Goal: Task Accomplishment & Management: Use online tool/utility

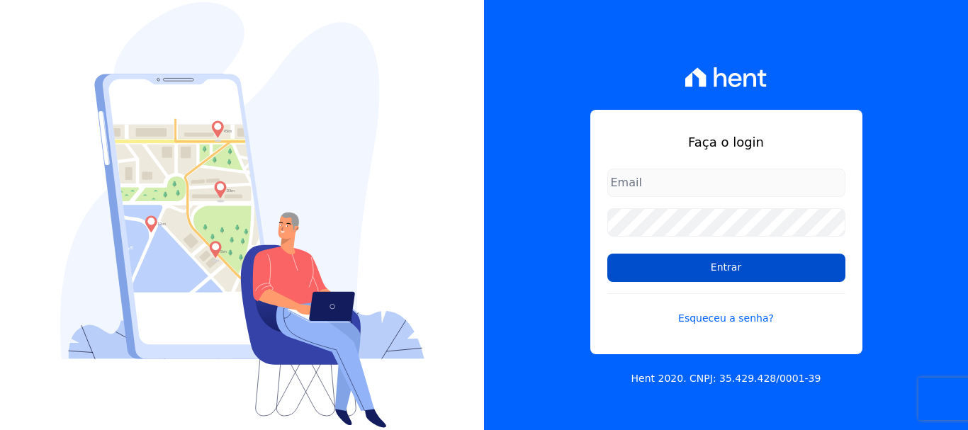
type input "[PERSON_NAME][EMAIL_ADDRESS][PERSON_NAME][DOMAIN_NAME]"
click at [700, 267] on input "Entrar" at bounding box center [726, 268] width 238 height 28
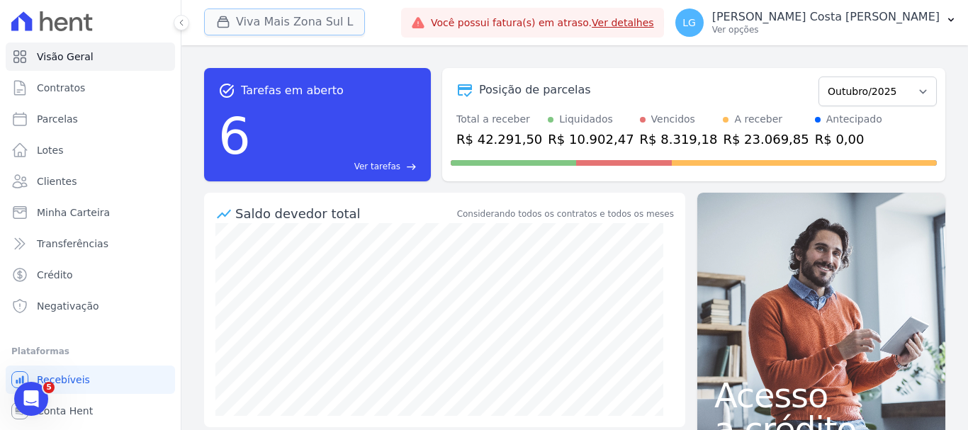
click at [334, 19] on button "Viva Mais Zona Sul L" at bounding box center [284, 22] width 161 height 27
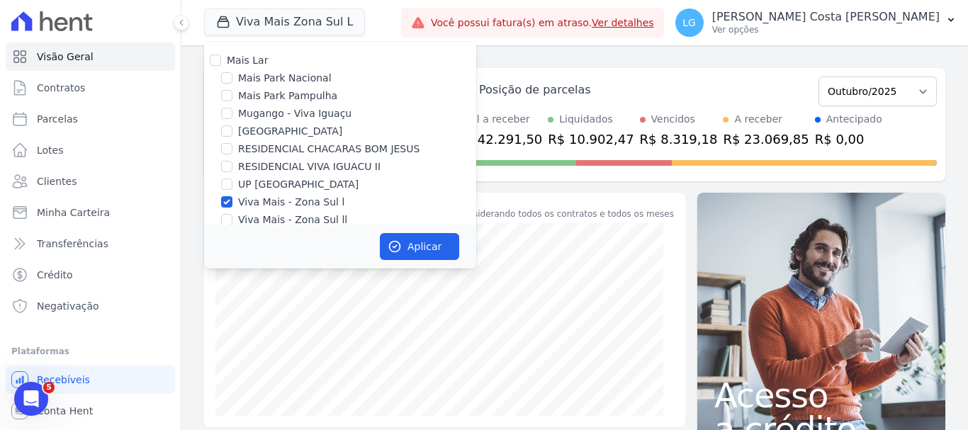
click at [360, 148] on label "RESIDENCIAL CHACARAS BOM JESUS" at bounding box center [328, 149] width 181 height 15
click at [232, 148] on input "RESIDENCIAL CHACARAS BOM JESUS" at bounding box center [226, 148] width 11 height 11
checkbox input "true"
click at [279, 205] on label "Viva Mais - Zona Sul l" at bounding box center [291, 202] width 106 height 15
click at [232, 205] on input "Viva Mais - Zona Sul l" at bounding box center [226, 201] width 11 height 11
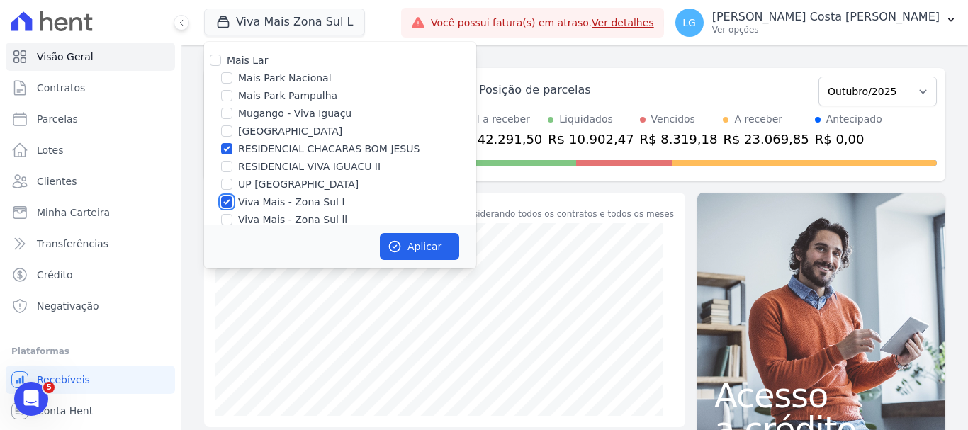
checkbox input "false"
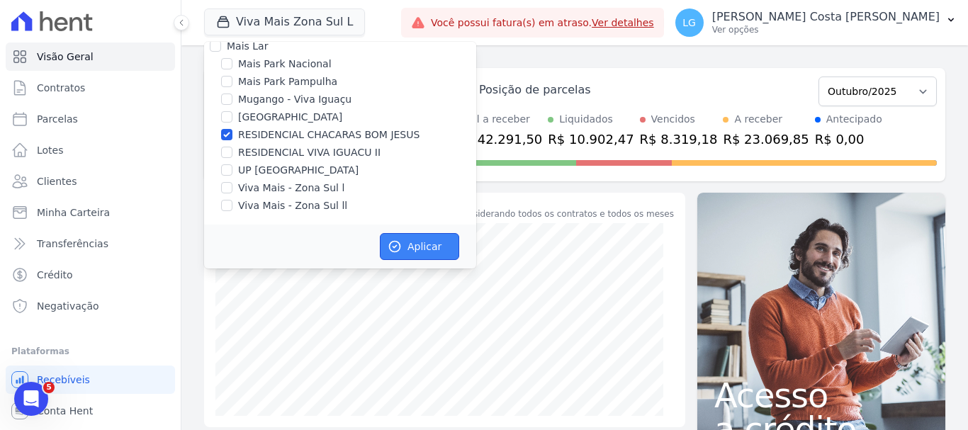
click at [407, 246] on button "Aplicar" at bounding box center [419, 246] width 79 height 27
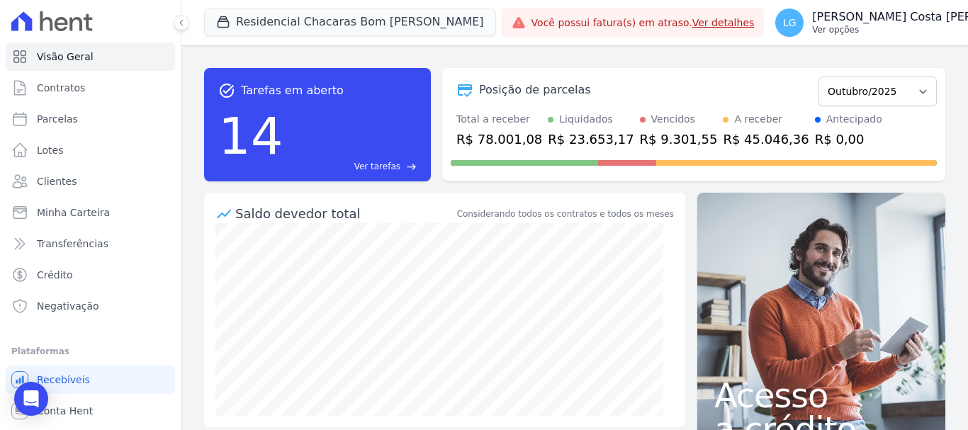
click at [823, 23] on p "[PERSON_NAME] Costa [PERSON_NAME]" at bounding box center [925, 17] width 227 height 14
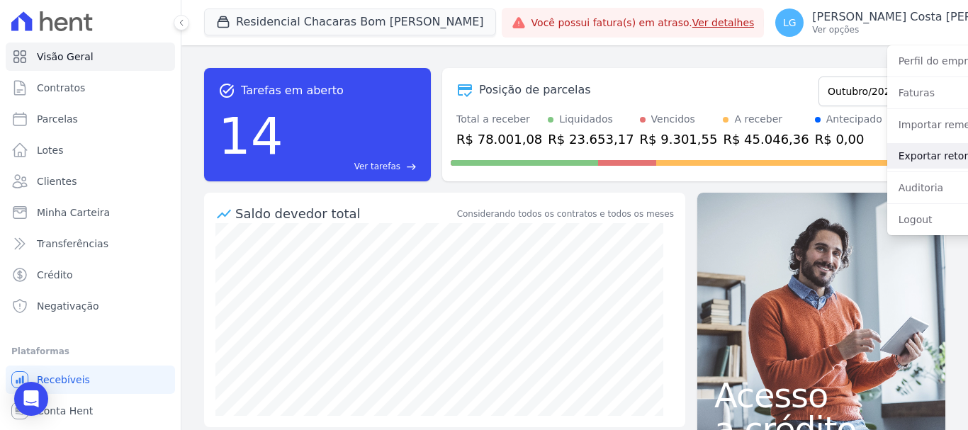
click at [887, 166] on link "Exportar retornos" at bounding box center [977, 156] width 181 height 26
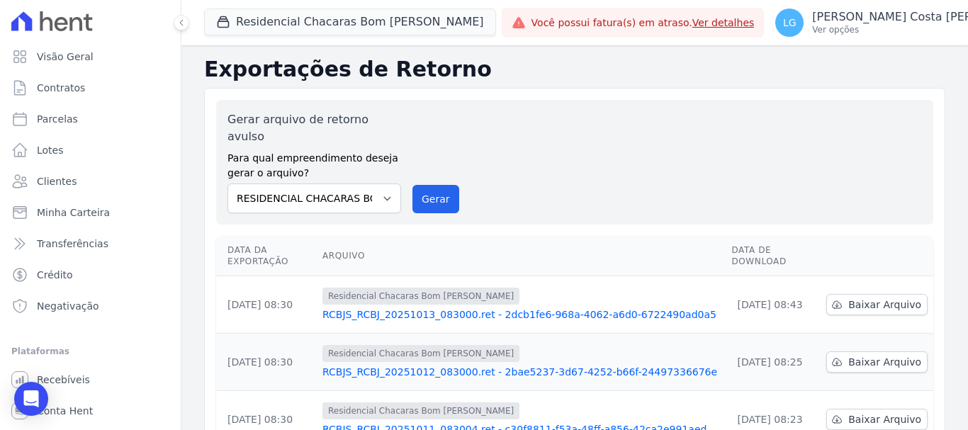
click at [403, 307] on link "RCBJS_RCBJ_20251013_083000.ret - 2dcb1fe6-968a-4062-a6d0-6722490ad0a5" at bounding box center [520, 314] width 397 height 14
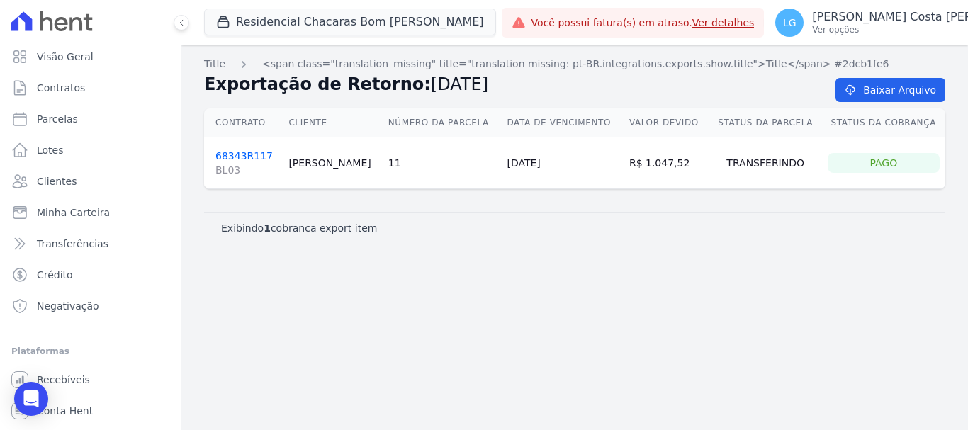
drag, startPoint x: 345, startPoint y: 164, endPoint x: 285, endPoint y: 166, distance: 60.3
click at [285, 166] on td "[PERSON_NAME]" at bounding box center [332, 163] width 99 height 52
copy td "[PERSON_NAME]"
click at [529, 162] on td "[DATE]" at bounding box center [562, 163] width 122 height 52
click at [258, 152] on link "68343R117 BL03" at bounding box center [246, 163] width 62 height 27
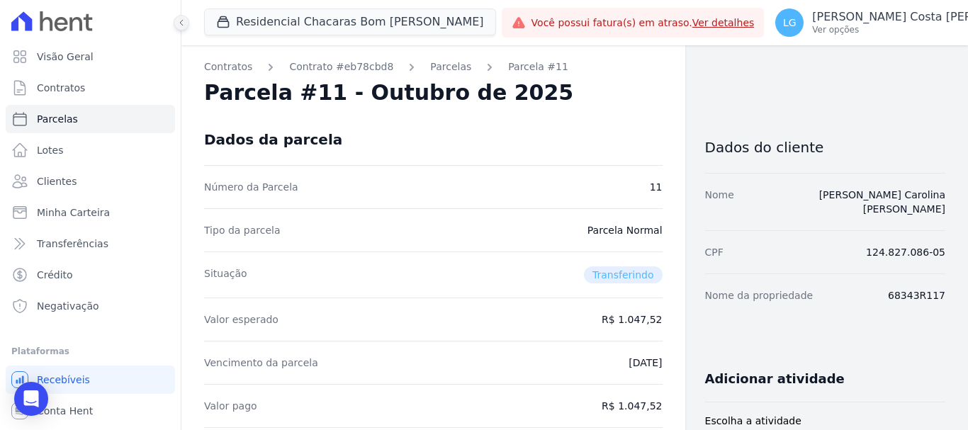
click at [181, 24] on icon at bounding box center [181, 23] width 3 height 6
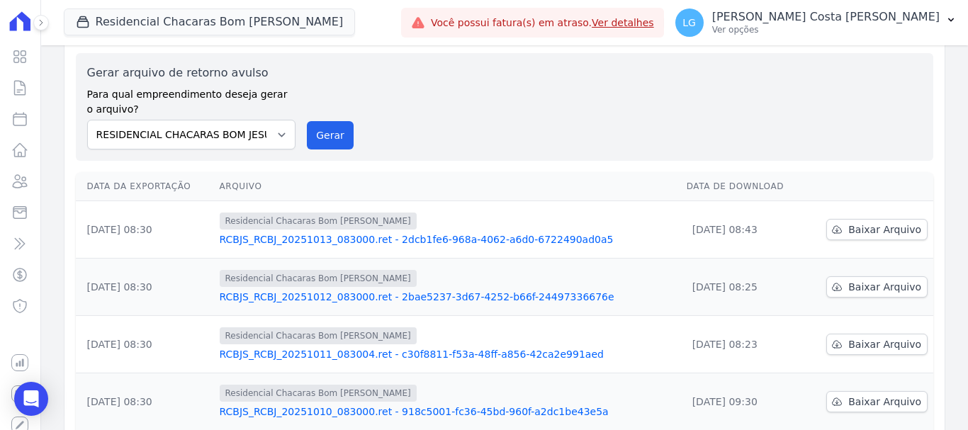
scroll to position [71, 0]
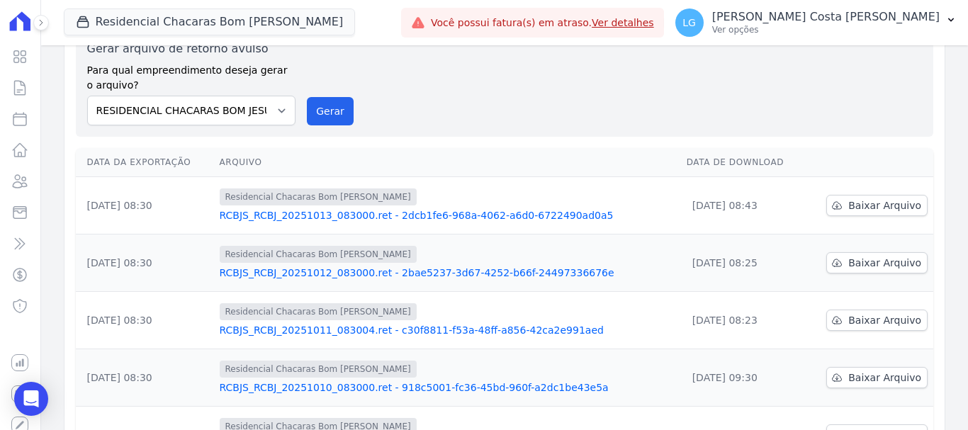
click at [301, 269] on link "RCBJS_RCBJ_20251012_083000.ret - 2bae5237-3d67-4252-b66f-24497336676e" at bounding box center [448, 273] width 456 height 14
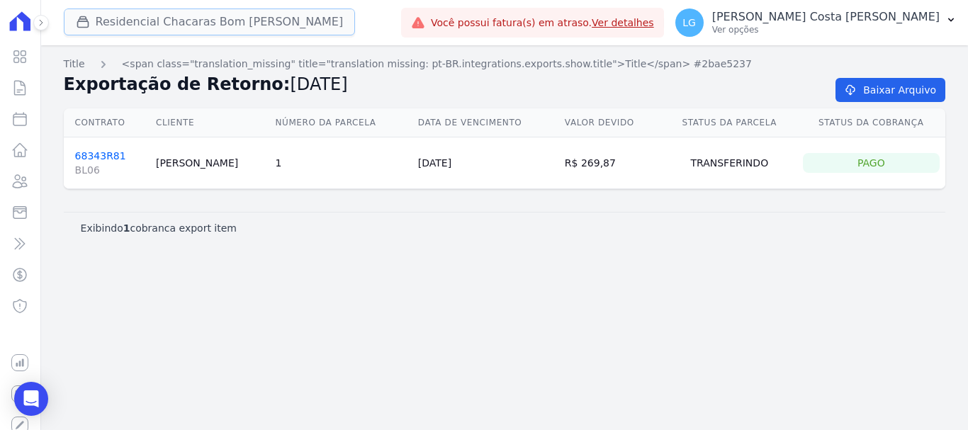
click at [249, 23] on button "Residencial Chacaras Bom [PERSON_NAME]" at bounding box center [210, 22] width 292 height 27
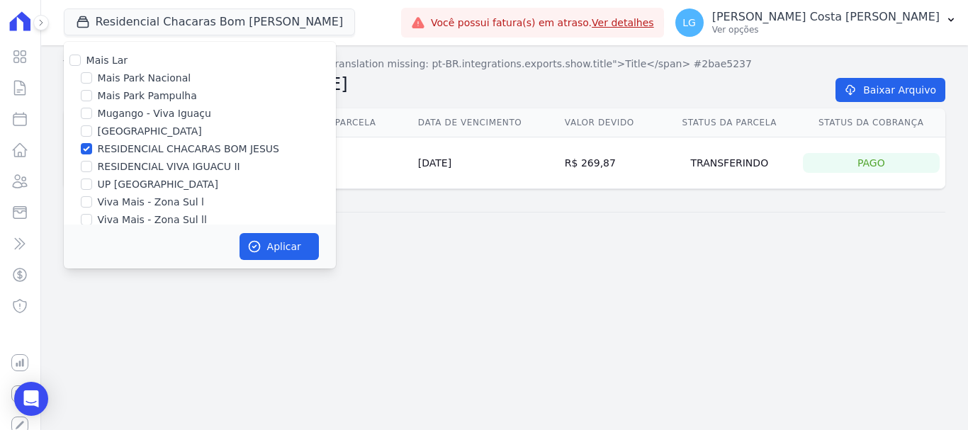
click at [198, 150] on label "RESIDENCIAL CHACARAS BOM JESUS" at bounding box center [188, 149] width 181 height 15
click at [92, 150] on input "RESIDENCIAL CHACARAS BOM JESUS" at bounding box center [86, 148] width 11 height 11
checkbox input "false"
click at [170, 76] on label "Mais Park Nacional" at bounding box center [145, 78] width 94 height 15
click at [92, 76] on input "Mais Park Nacional" at bounding box center [86, 77] width 11 height 11
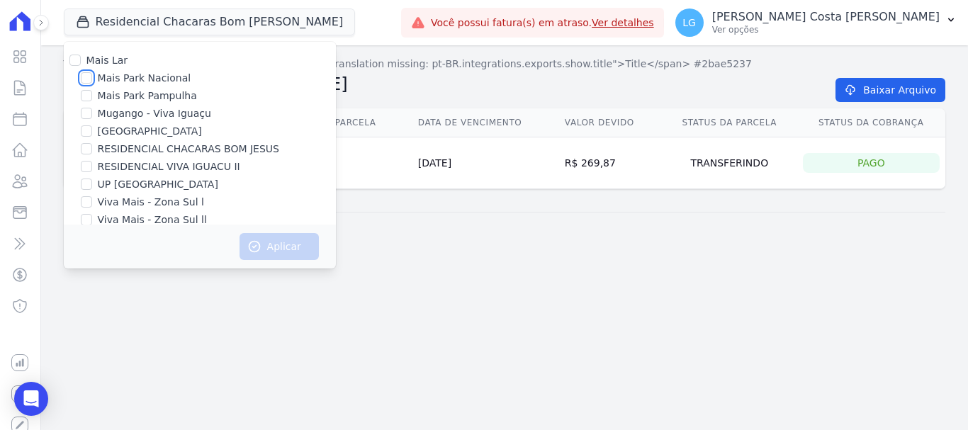
checkbox input "true"
click at [264, 252] on button "Aplicar" at bounding box center [278, 246] width 79 height 27
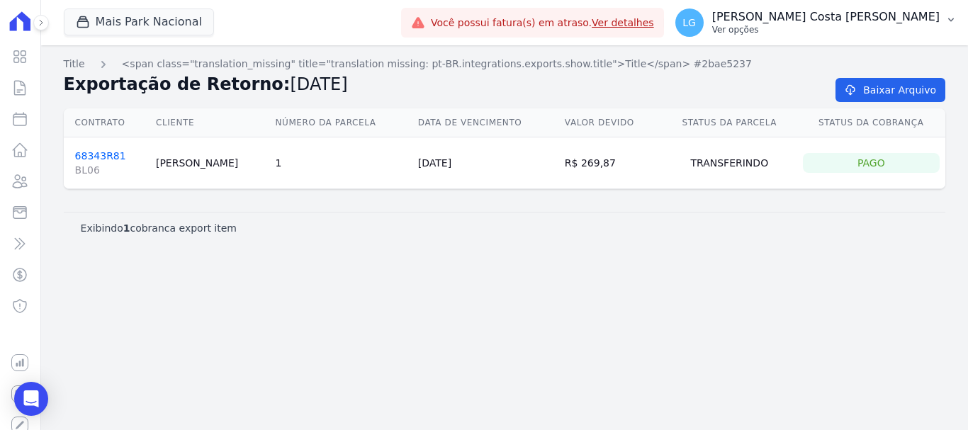
click at [839, 23] on p "[PERSON_NAME] Costa [PERSON_NAME]" at bounding box center [825, 17] width 227 height 14
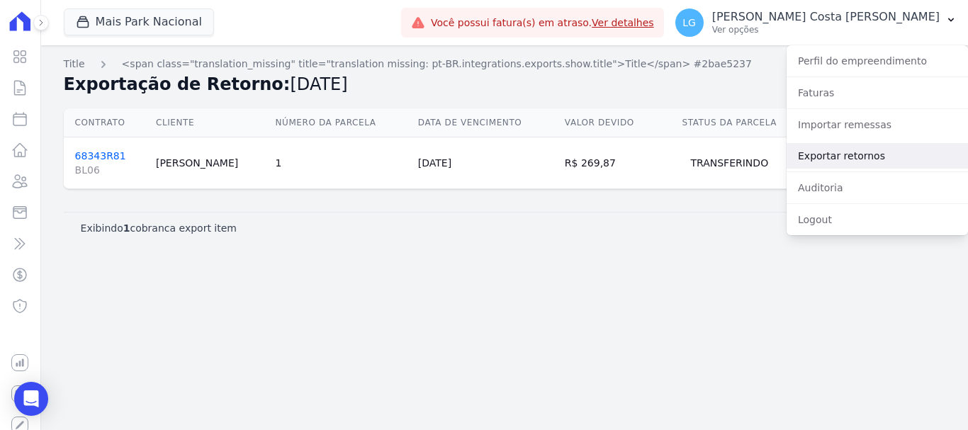
click at [848, 156] on link "Exportar retornos" at bounding box center [876, 156] width 181 height 26
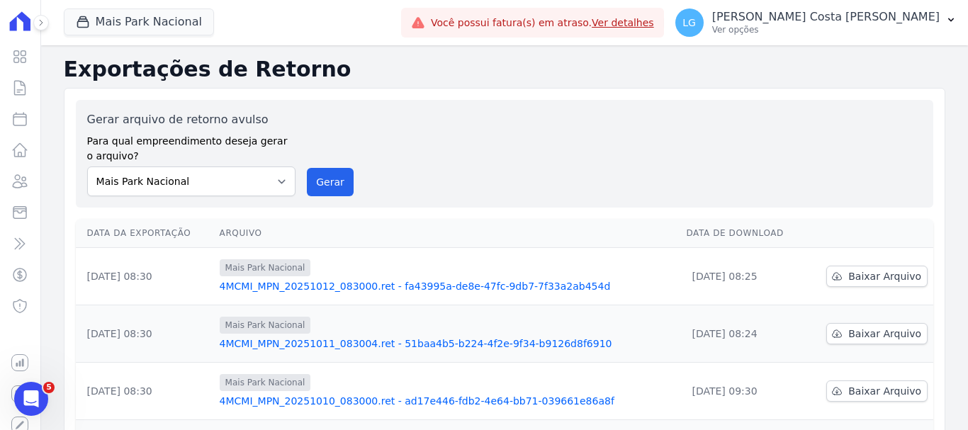
click at [272, 286] on link "4MCMI_MPN_20251012_083000.ret - fa43995a-de8e-47fc-9db7-7f33a2ab454d" at bounding box center [448, 286] width 456 height 14
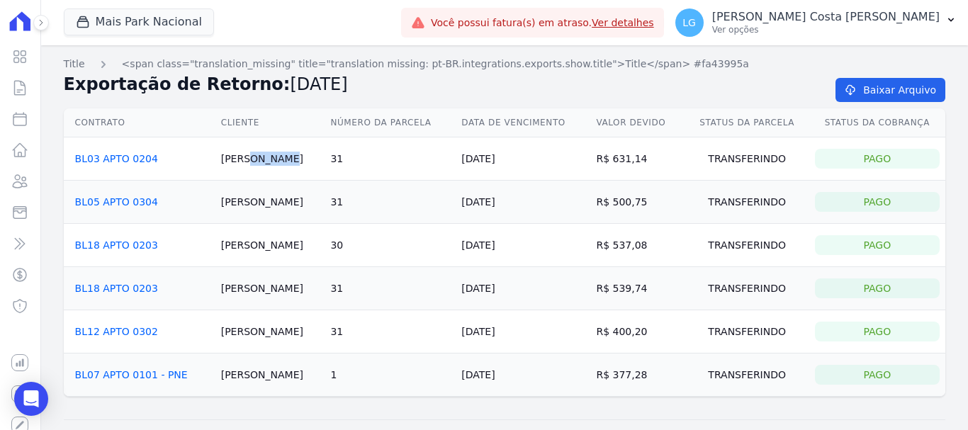
drag, startPoint x: 215, startPoint y: 157, endPoint x: 244, endPoint y: 157, distance: 29.1
click at [244, 157] on td "[PERSON_NAME]" at bounding box center [270, 158] width 110 height 43
copy td "Gisani"
click at [98, 159] on link "BL03 APTO 0204" at bounding box center [116, 158] width 83 height 11
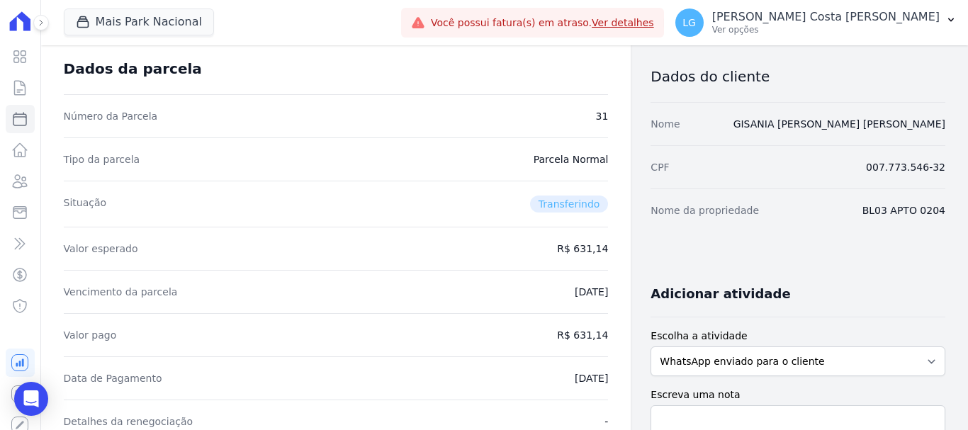
scroll to position [142, 0]
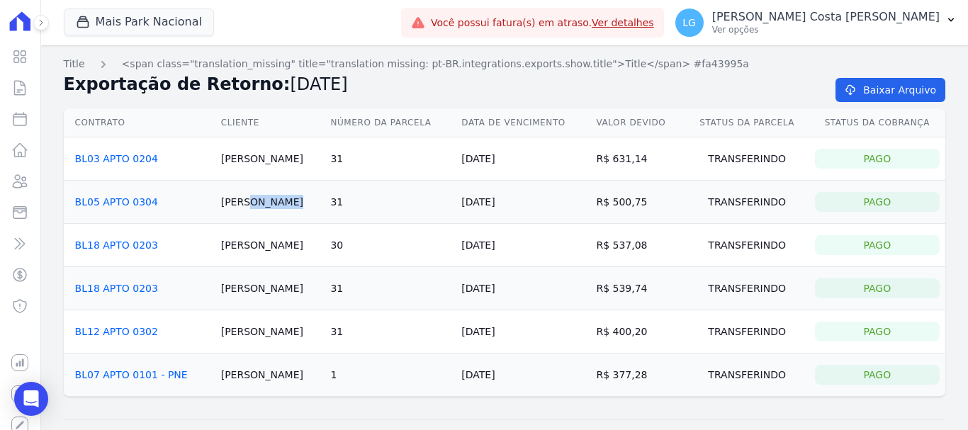
drag, startPoint x: 251, startPoint y: 200, endPoint x: 214, endPoint y: 204, distance: 37.1
click at [215, 204] on td "[PERSON_NAME]" at bounding box center [270, 202] width 110 height 43
copy td "Graziela"
drag, startPoint x: 216, startPoint y: 244, endPoint x: 245, endPoint y: 245, distance: 29.1
click at [245, 245] on td "[PERSON_NAME]" at bounding box center [270, 245] width 110 height 43
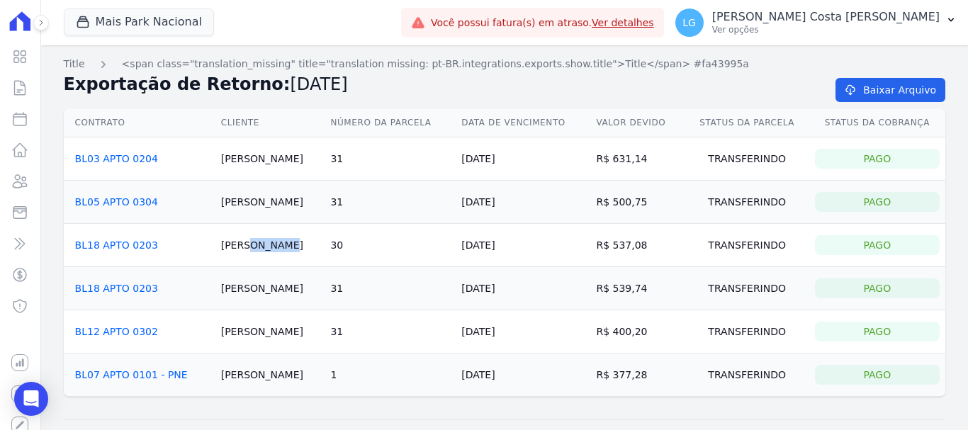
copy td "[PERSON_NAME]"
click at [614, 335] on td "R$ 400,20" at bounding box center [637, 331] width 94 height 43
click at [932, 21] on p "[PERSON_NAME] Costa [PERSON_NAME]" at bounding box center [825, 17] width 227 height 14
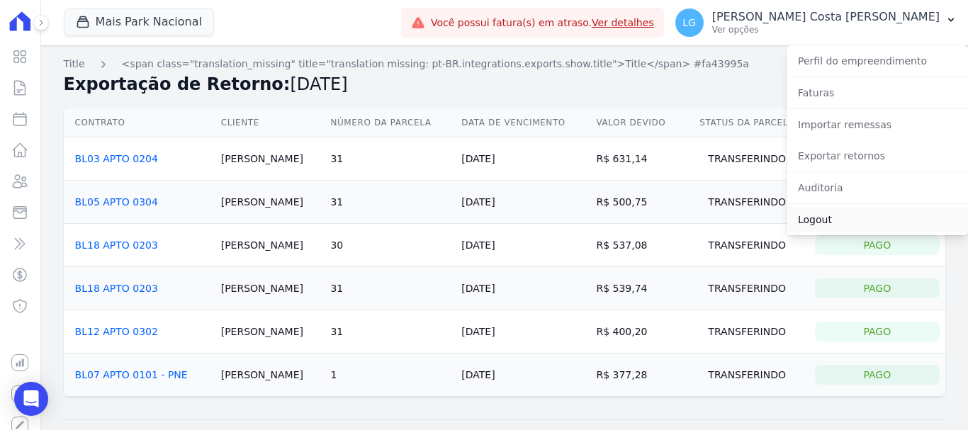
click at [803, 223] on link "Logout" at bounding box center [876, 220] width 181 height 26
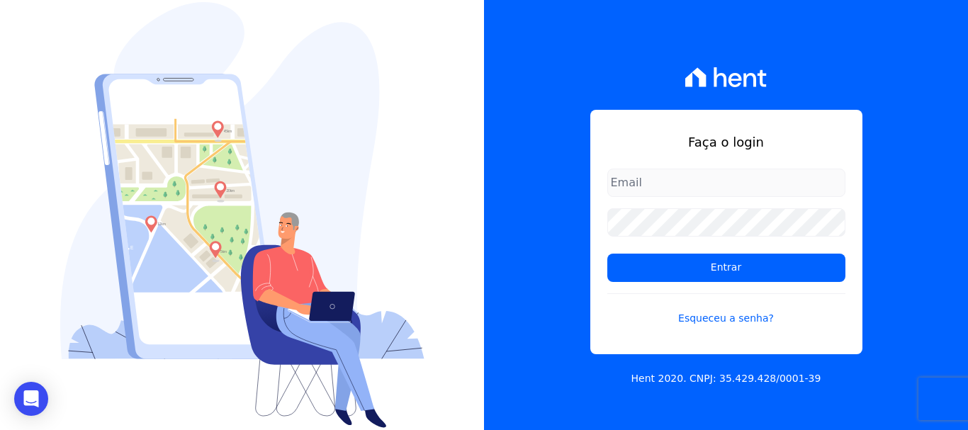
type input "[PERSON_NAME][EMAIL_ADDRESS][PERSON_NAME][DOMAIN_NAME]"
